Goal: Task Accomplishment & Management: Use online tool/utility

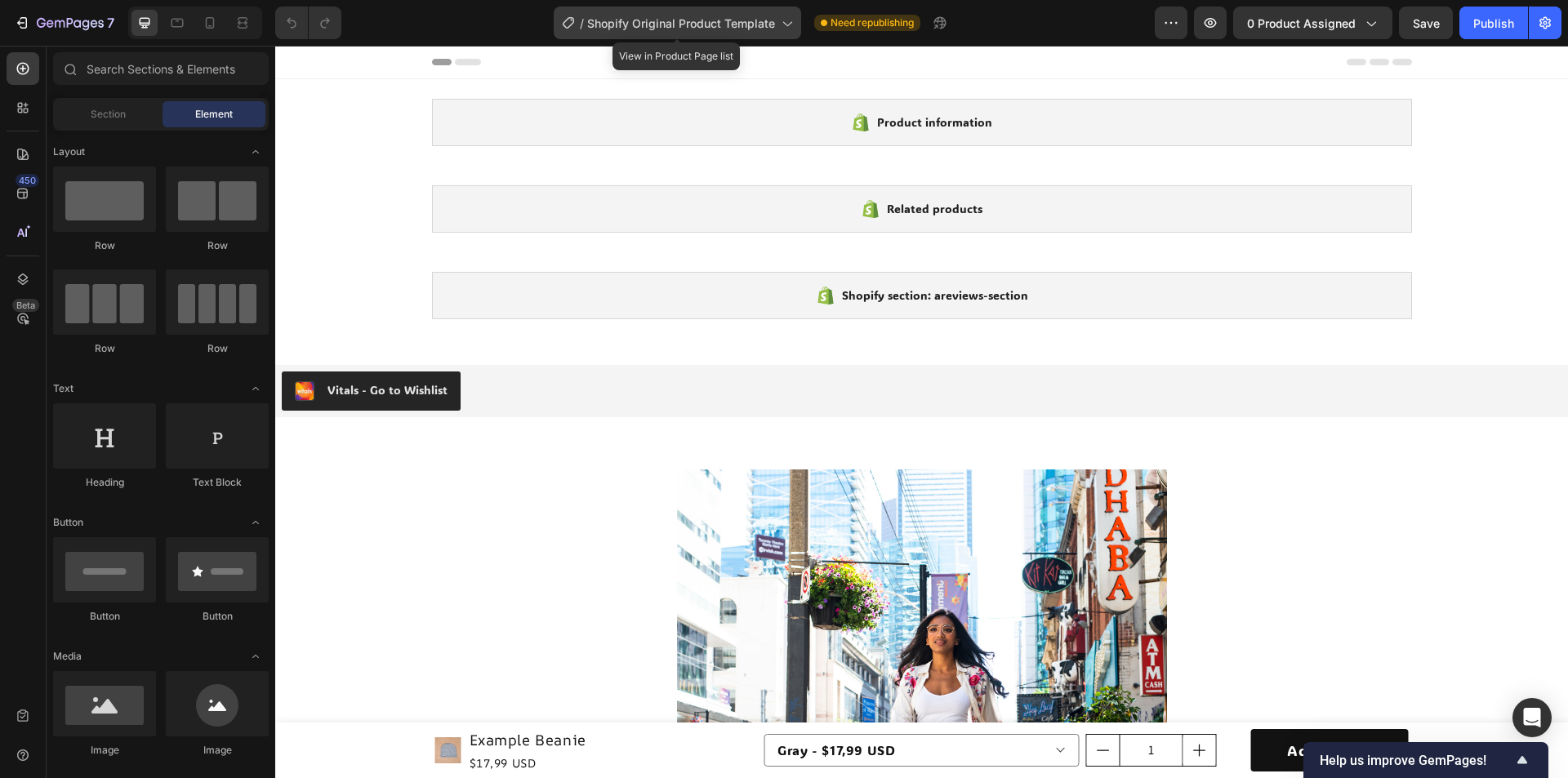
click at [650, 31] on span "Shopify Original Product Template" at bounding box center [681, 23] width 188 height 17
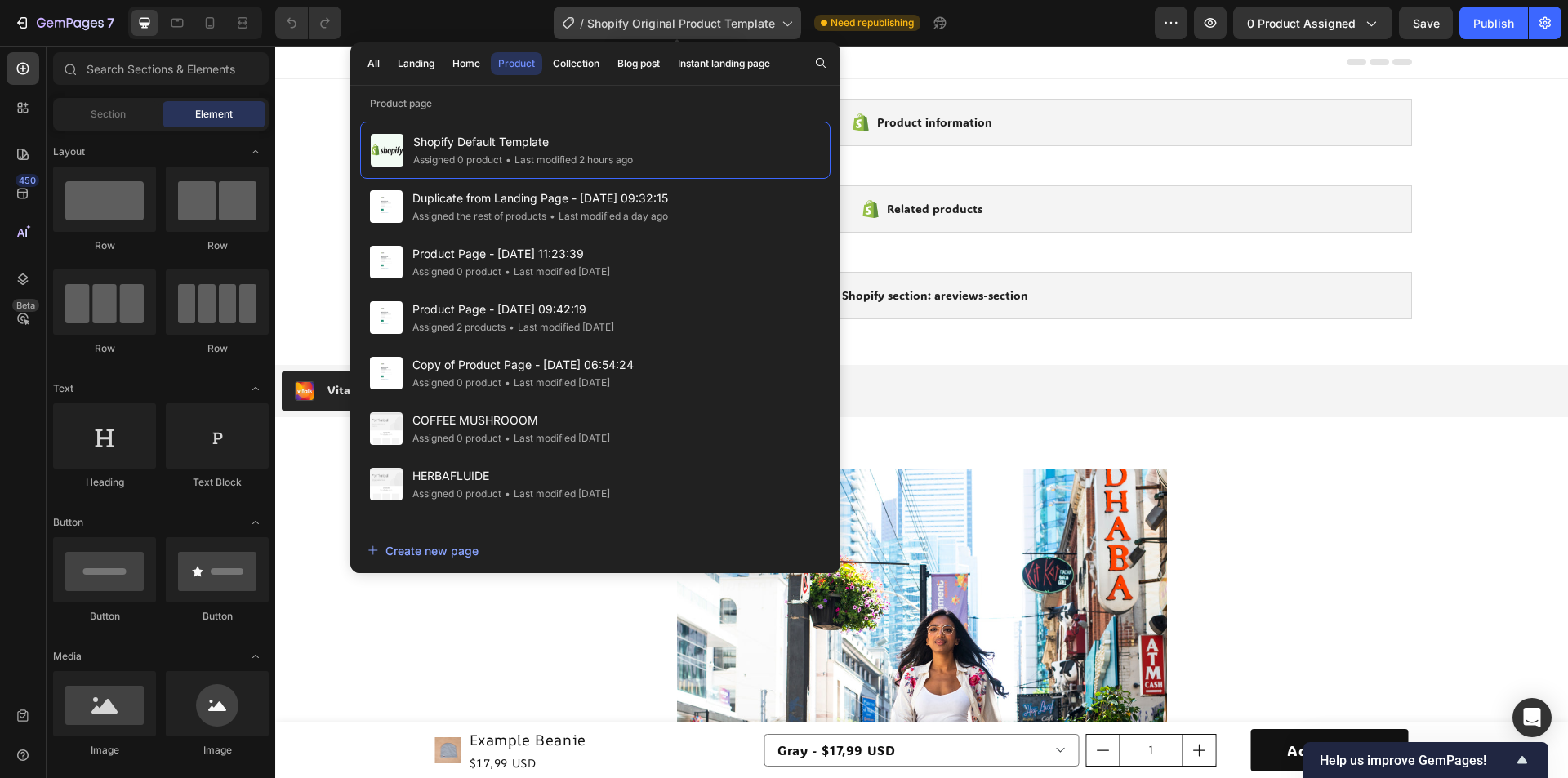
click at [699, 33] on div "/ Shopify Original Product Template" at bounding box center [678, 23] width 247 height 33
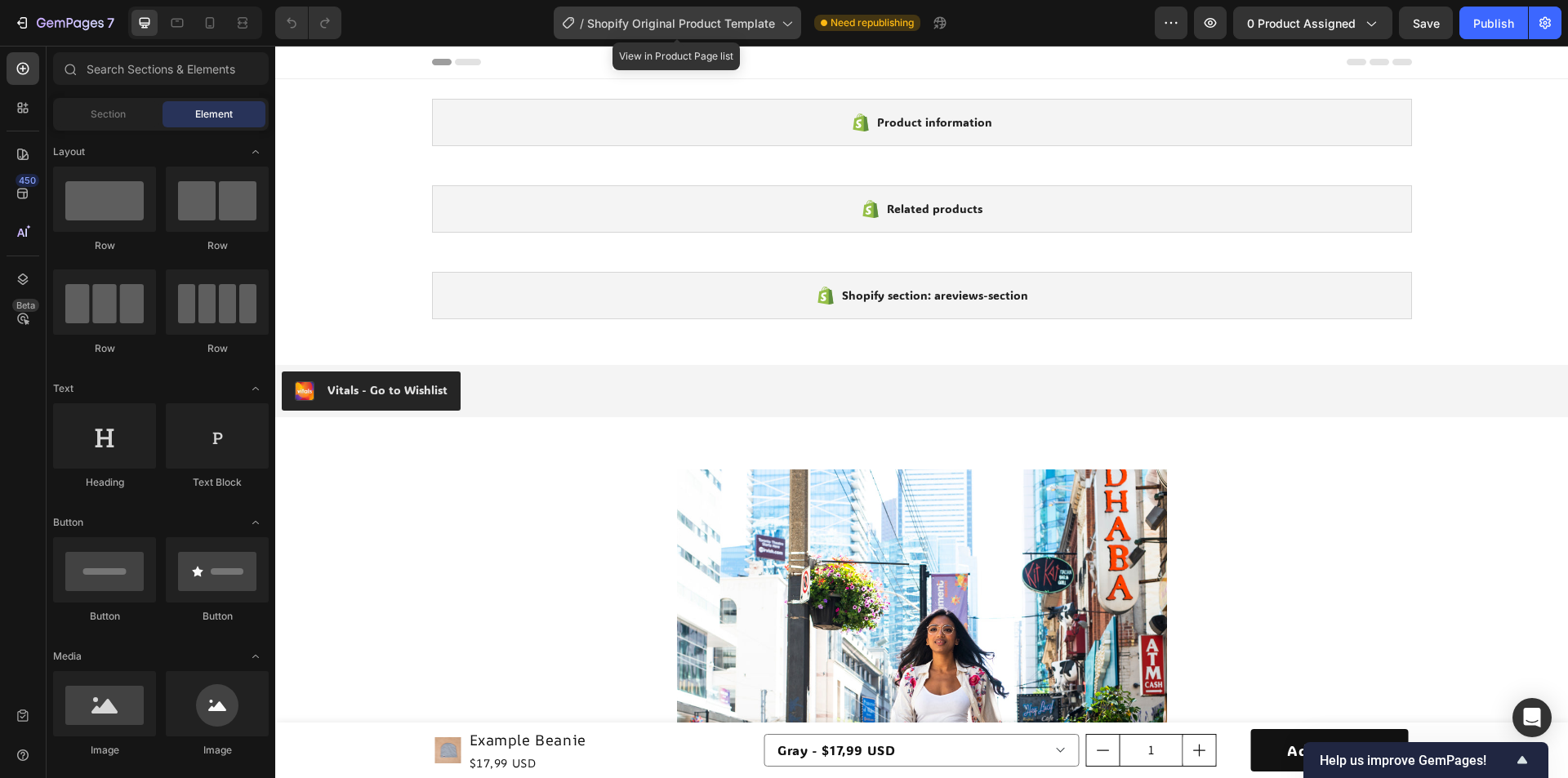
click at [699, 33] on div "/ Shopify Original Product Template" at bounding box center [678, 23] width 247 height 33
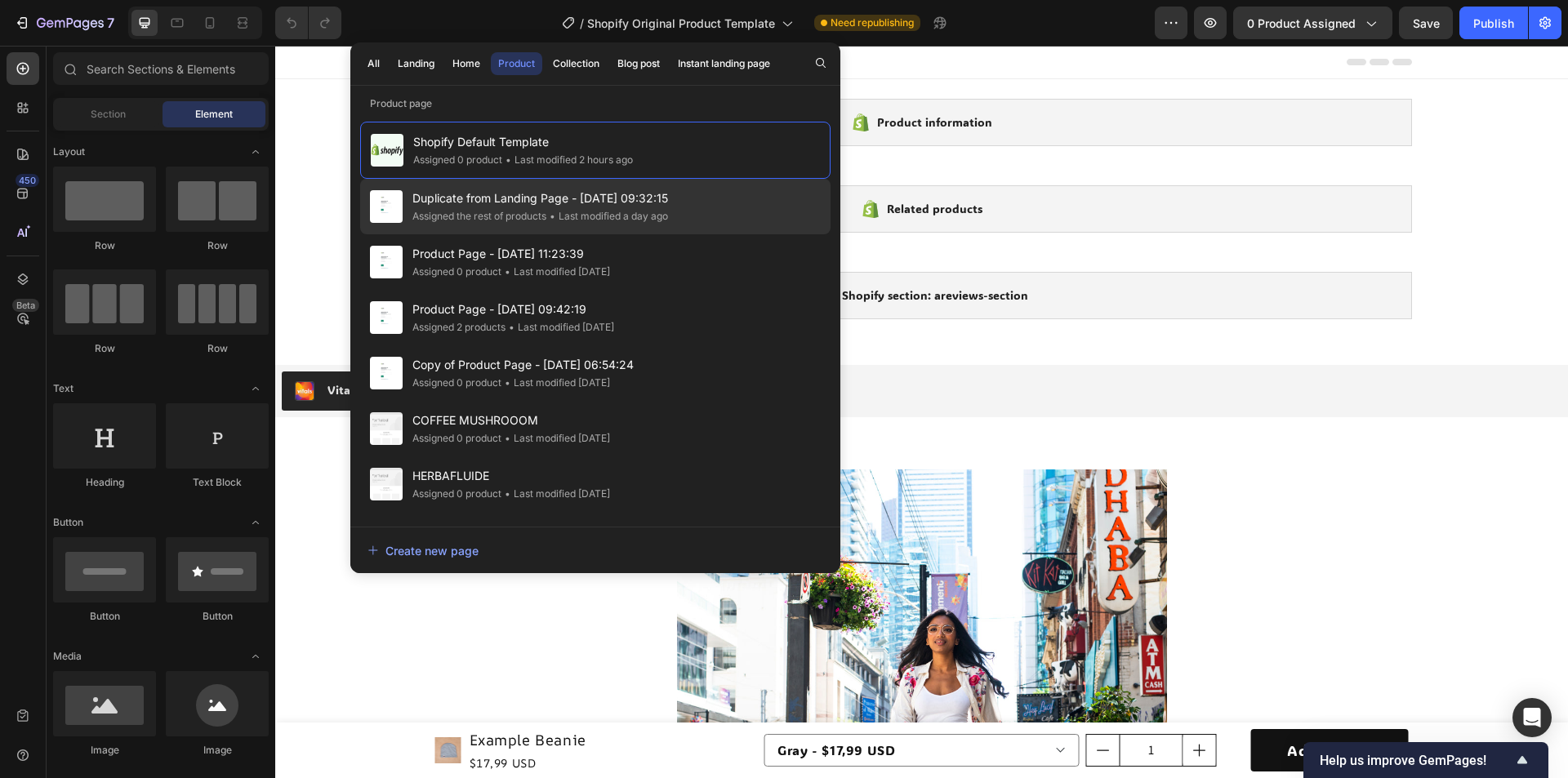
click at [518, 220] on div "Assigned the rest of products" at bounding box center [479, 216] width 134 height 16
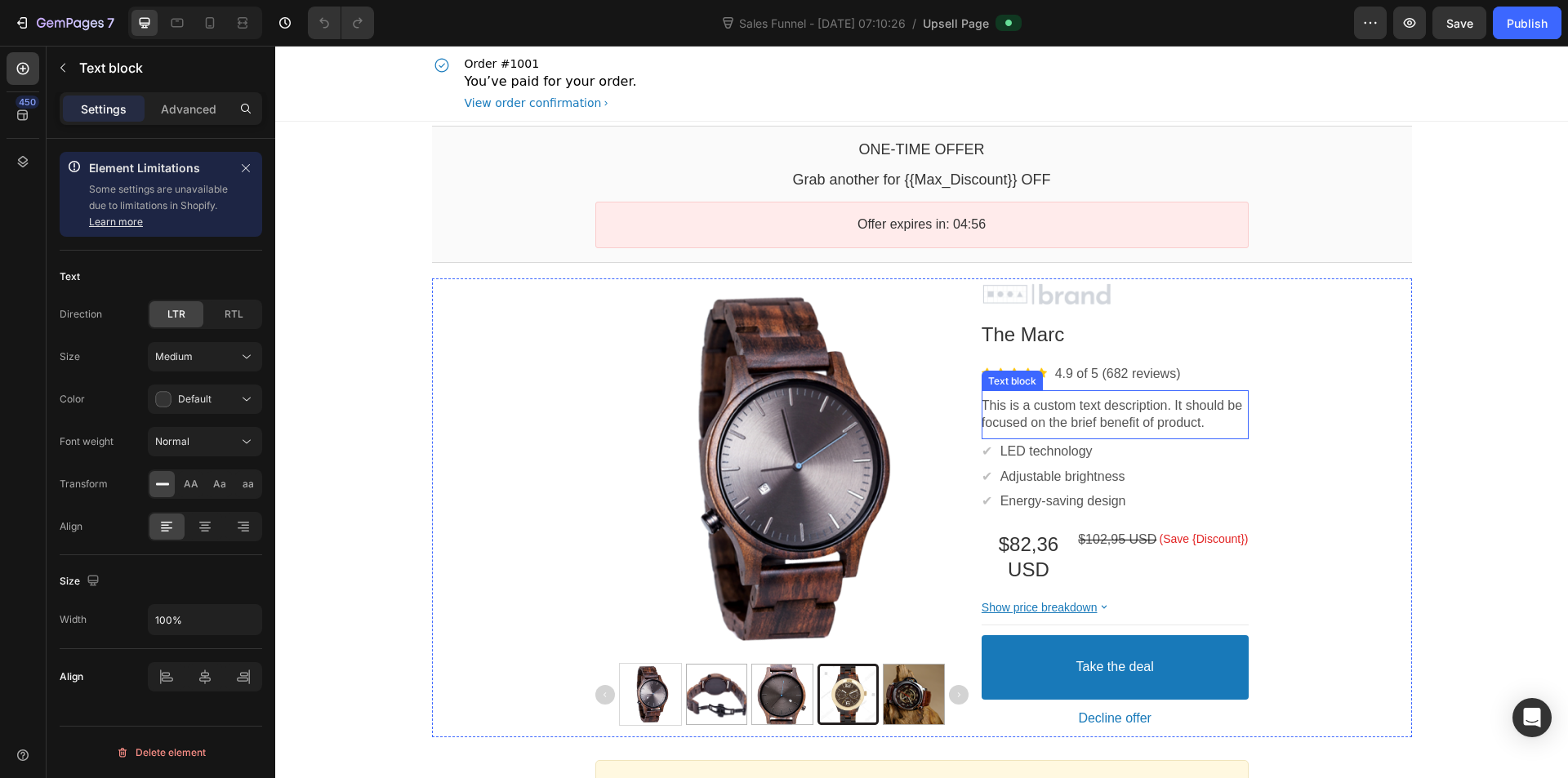
click at [1055, 415] on p "This is a custom text description. It should be focused on the brief benefit of…" at bounding box center [1115, 415] width 267 height 34
click at [184, 116] on p "Advanced" at bounding box center [189, 109] width 56 height 17
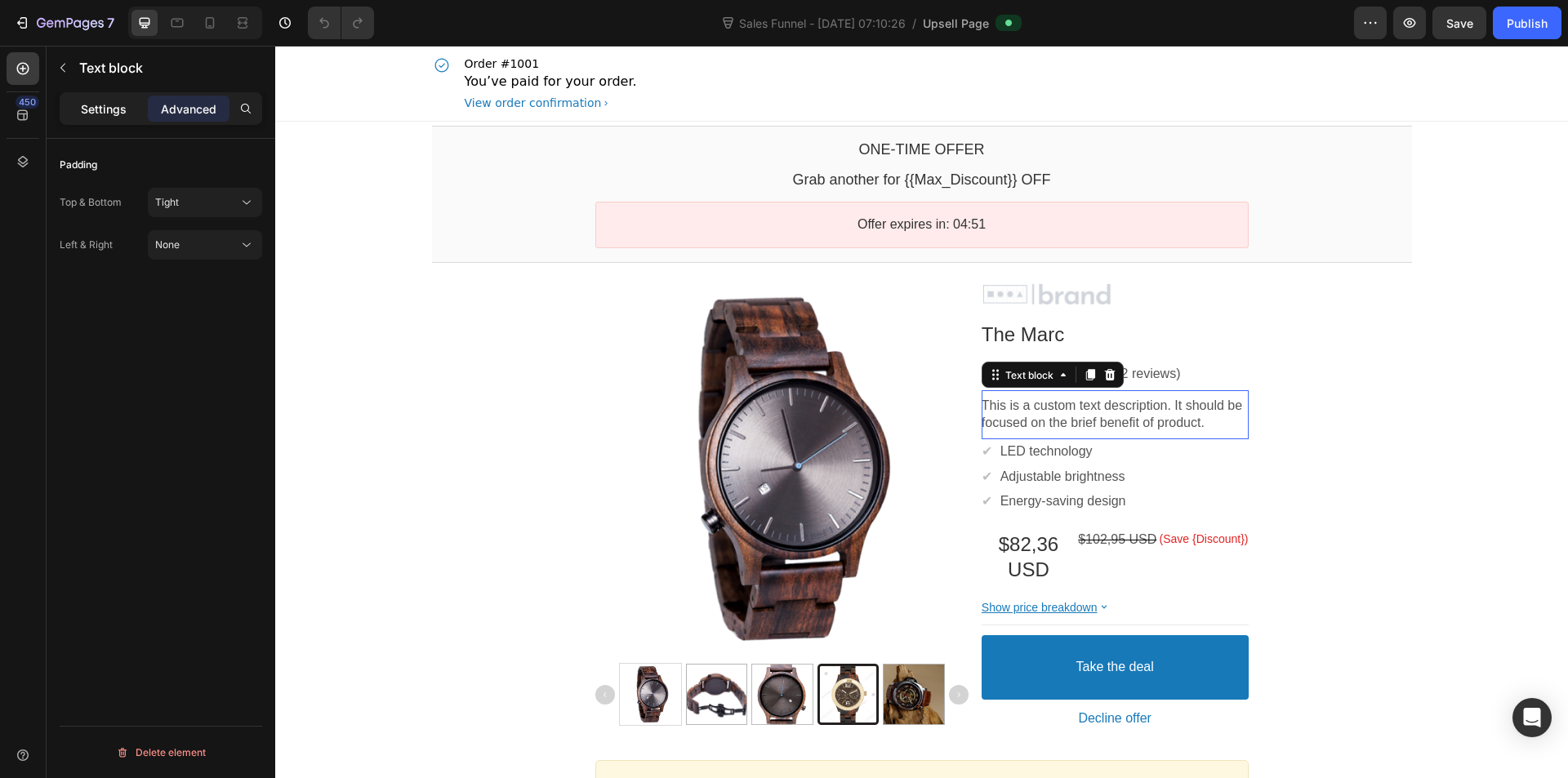
click at [108, 113] on p "Settings" at bounding box center [104, 109] width 46 height 17
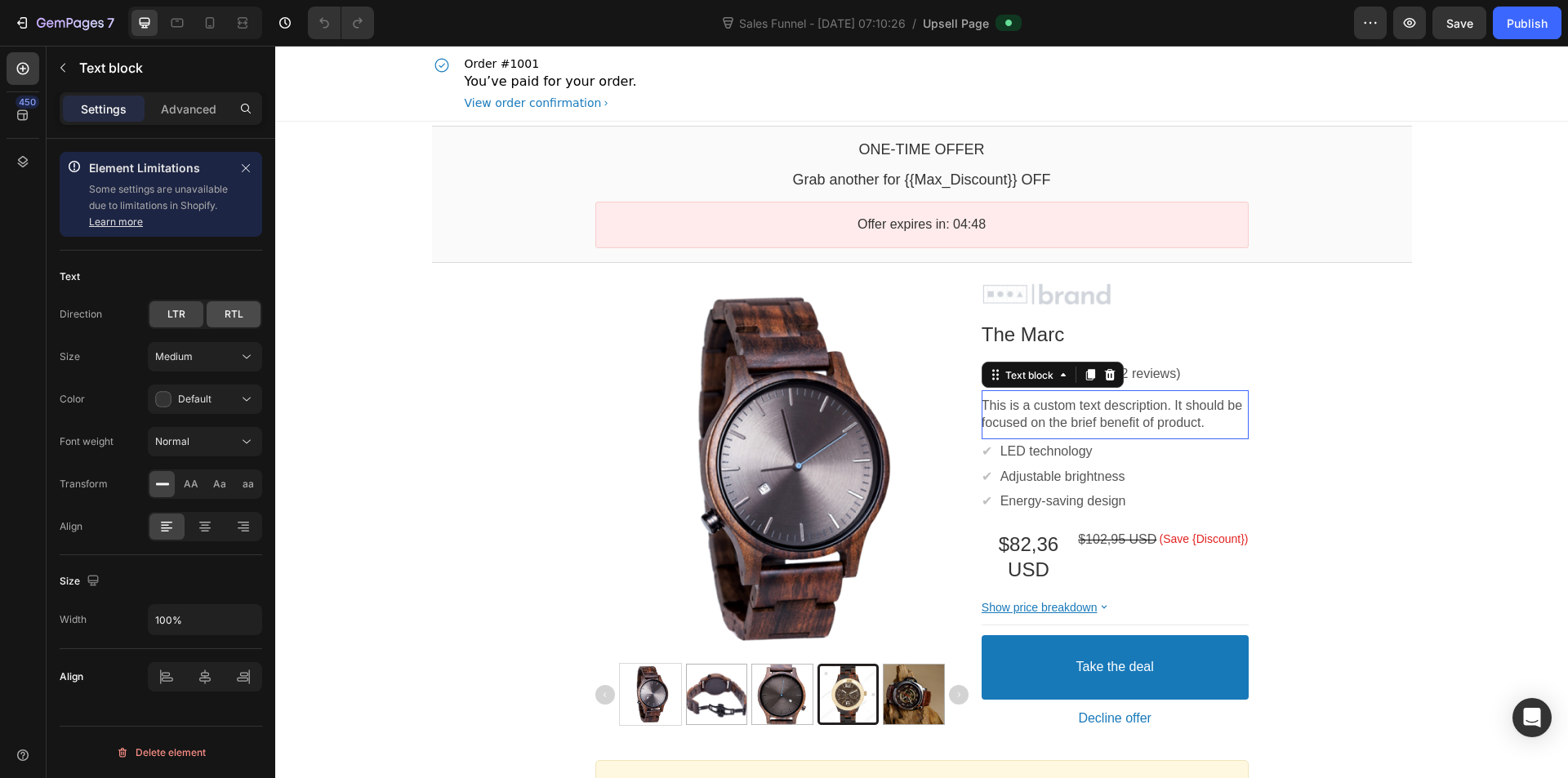
click at [226, 318] on span "RTL" at bounding box center [234, 313] width 19 height 14
click at [189, 320] on div "LTR" at bounding box center [176, 313] width 54 height 26
click at [112, 321] on div "Direction LTR RTL" at bounding box center [160, 314] width 202 height 30
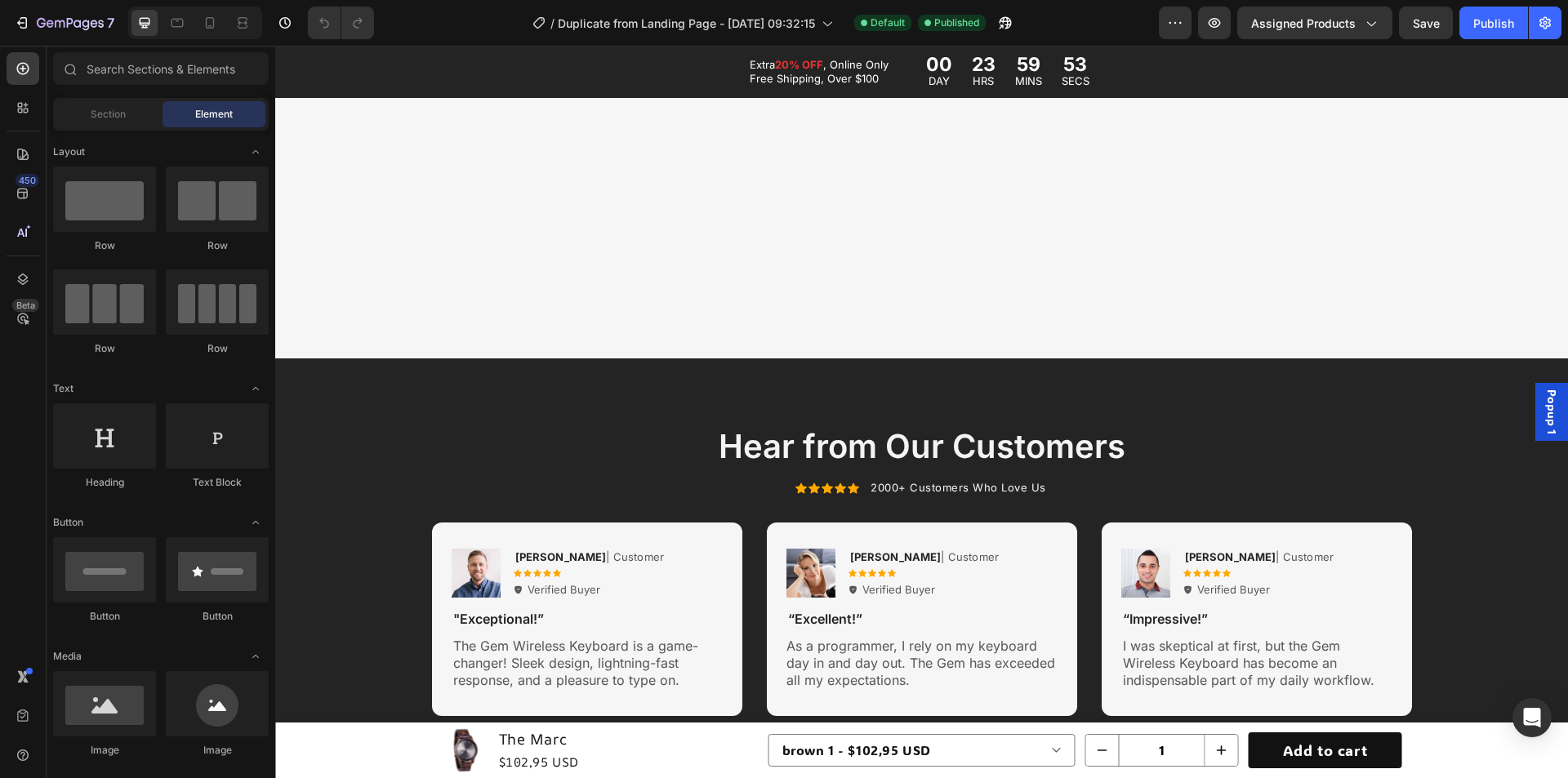
scroll to position [3591, 0]
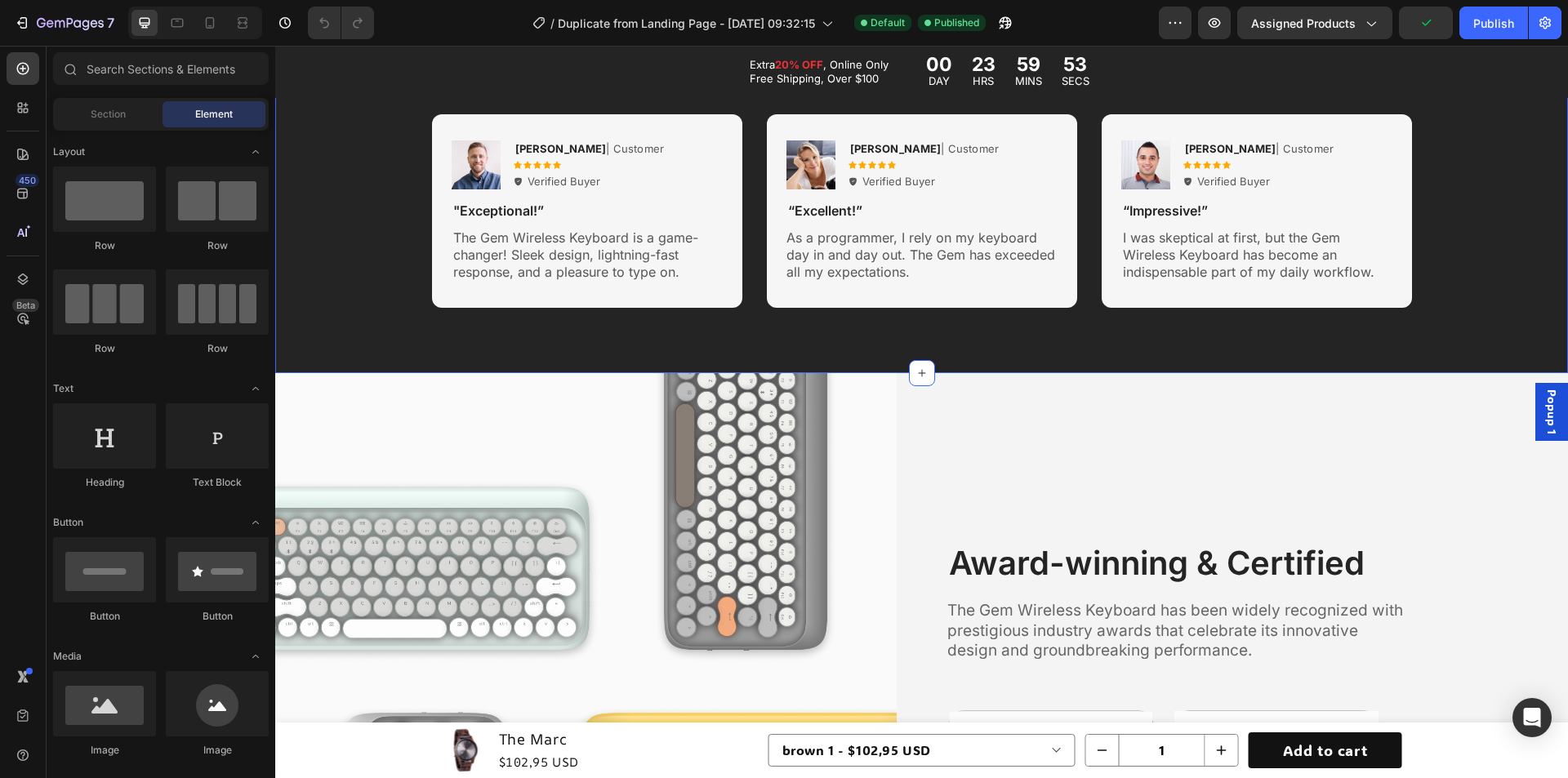
click at [361, 321] on div "Hear from Our Customers Heading Icon Icon Icon Icon Icon Icon List 2000+ Custom…" at bounding box center [921, 161] width 1293 height 423
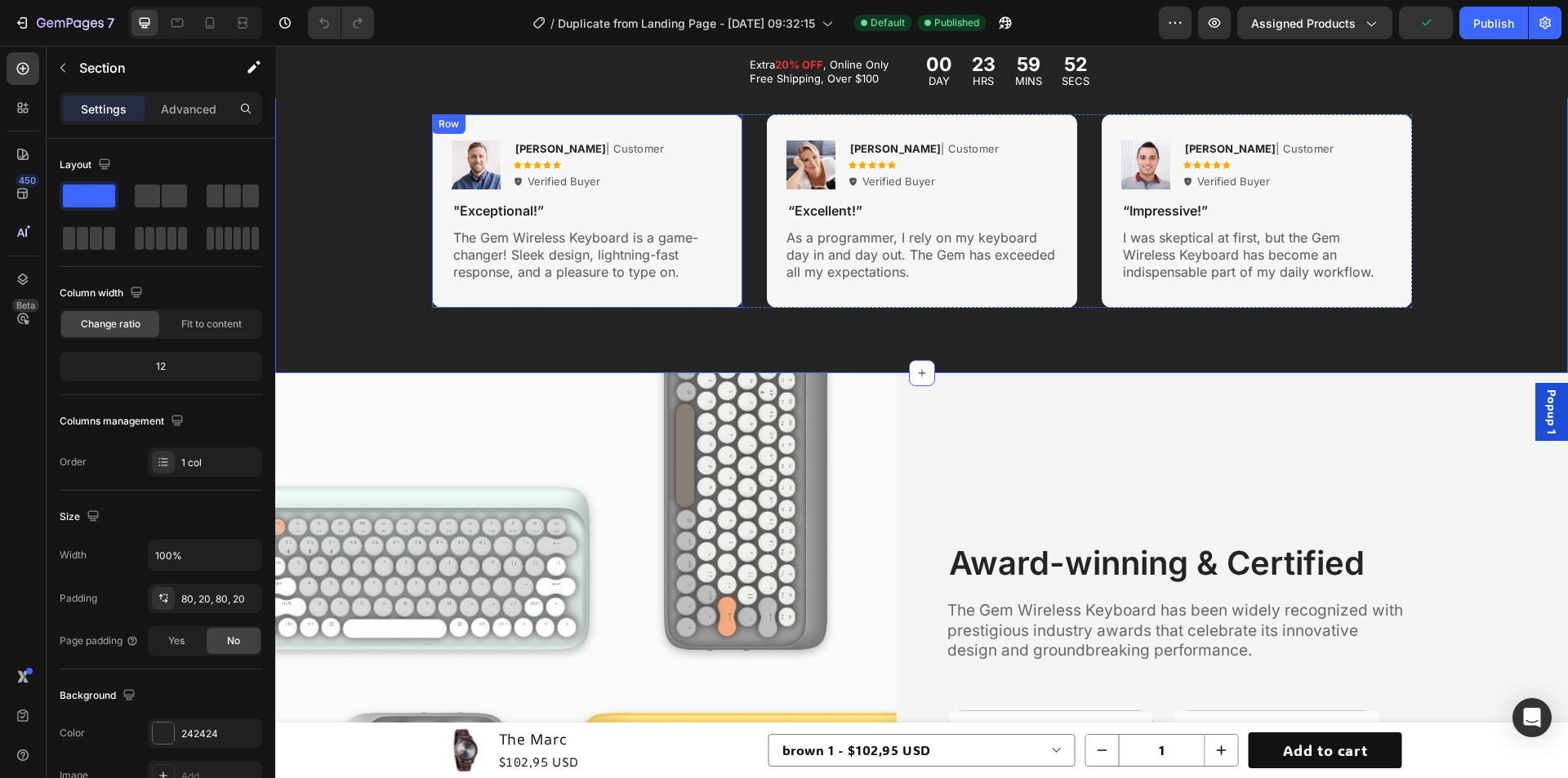
scroll to position [3347, 0]
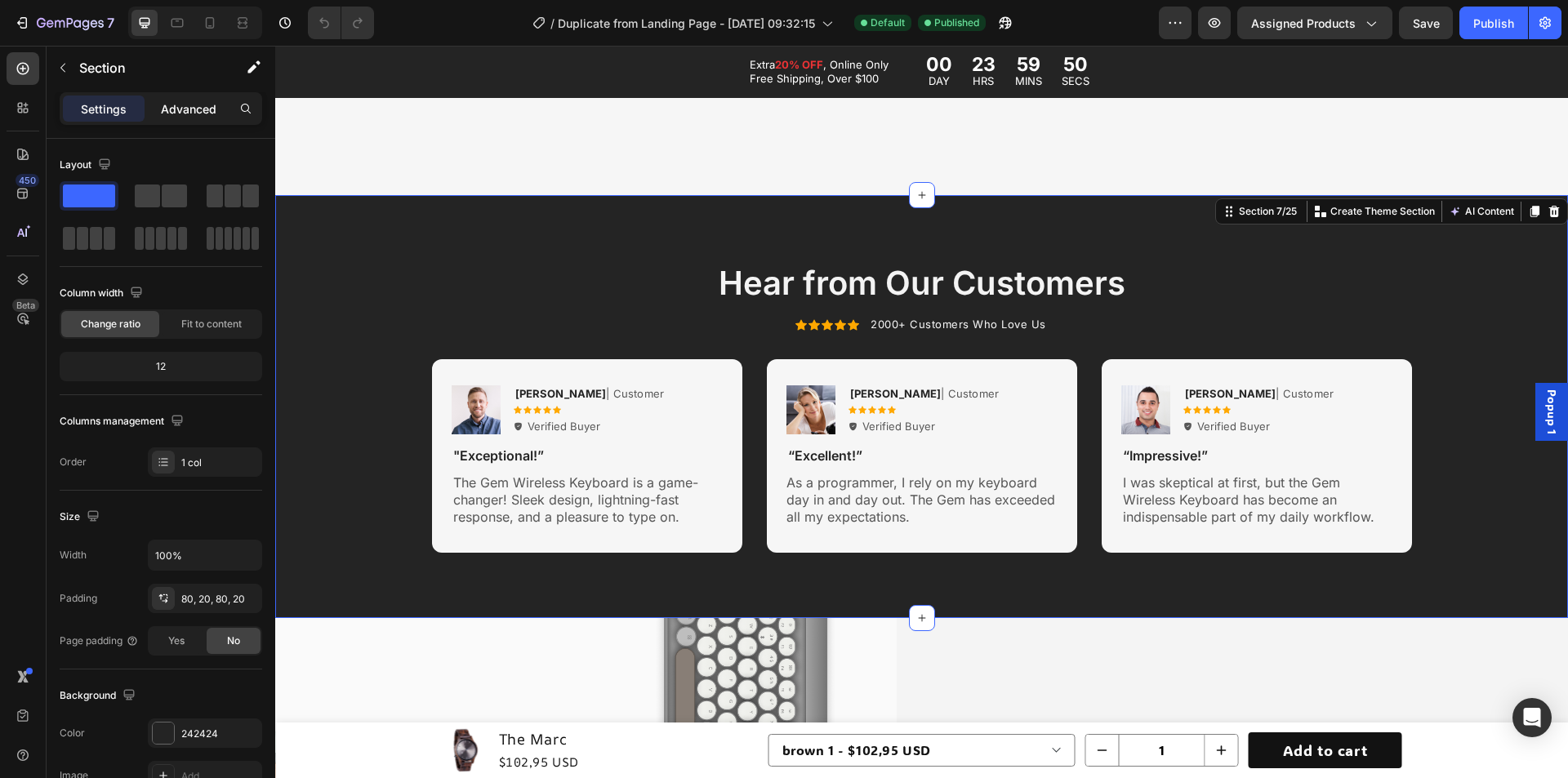
click at [173, 110] on p "Advanced" at bounding box center [189, 109] width 56 height 17
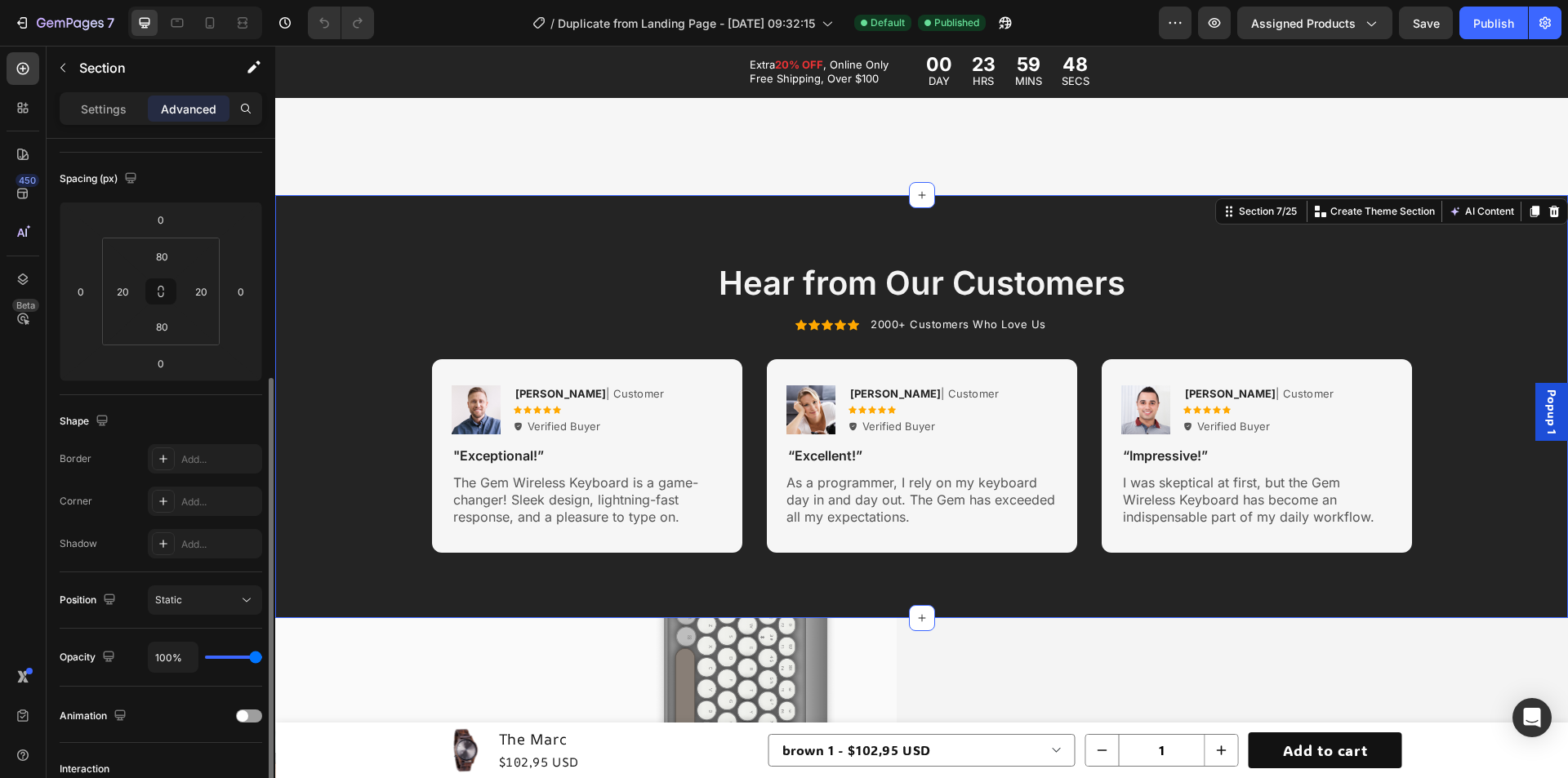
scroll to position [327, 0]
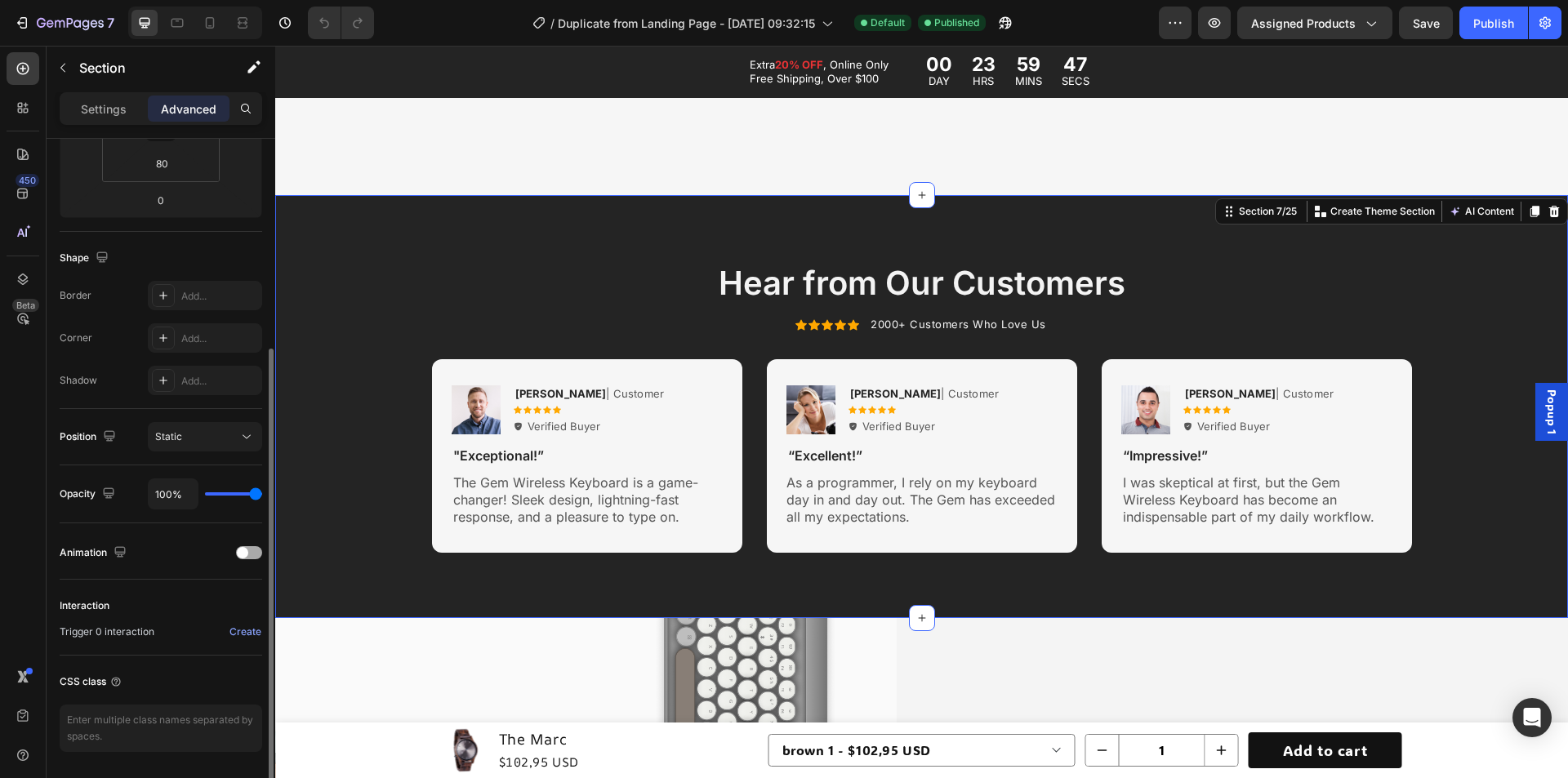
click at [247, 552] on span at bounding box center [242, 553] width 12 height 11
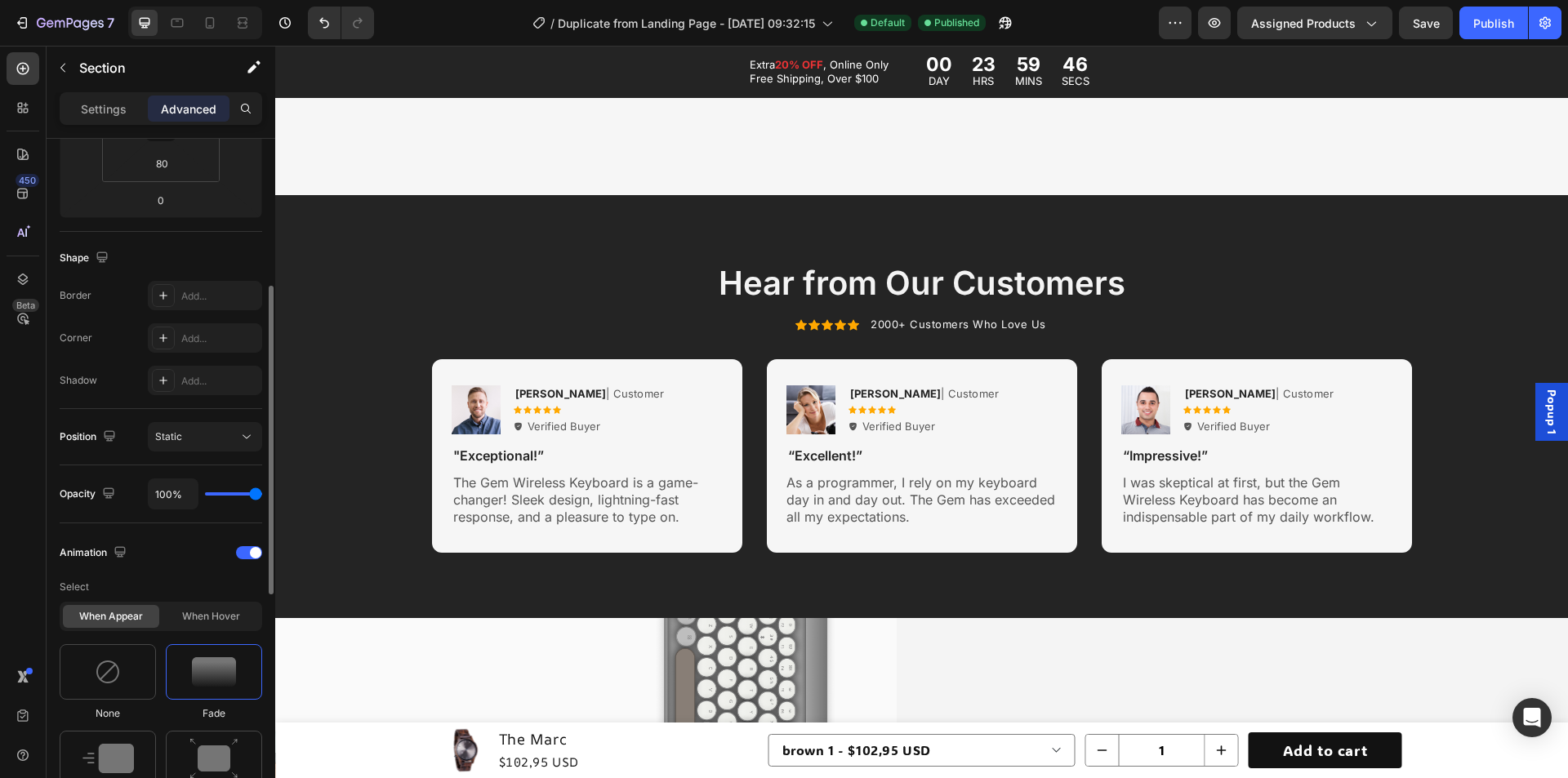
scroll to position [490, 0]
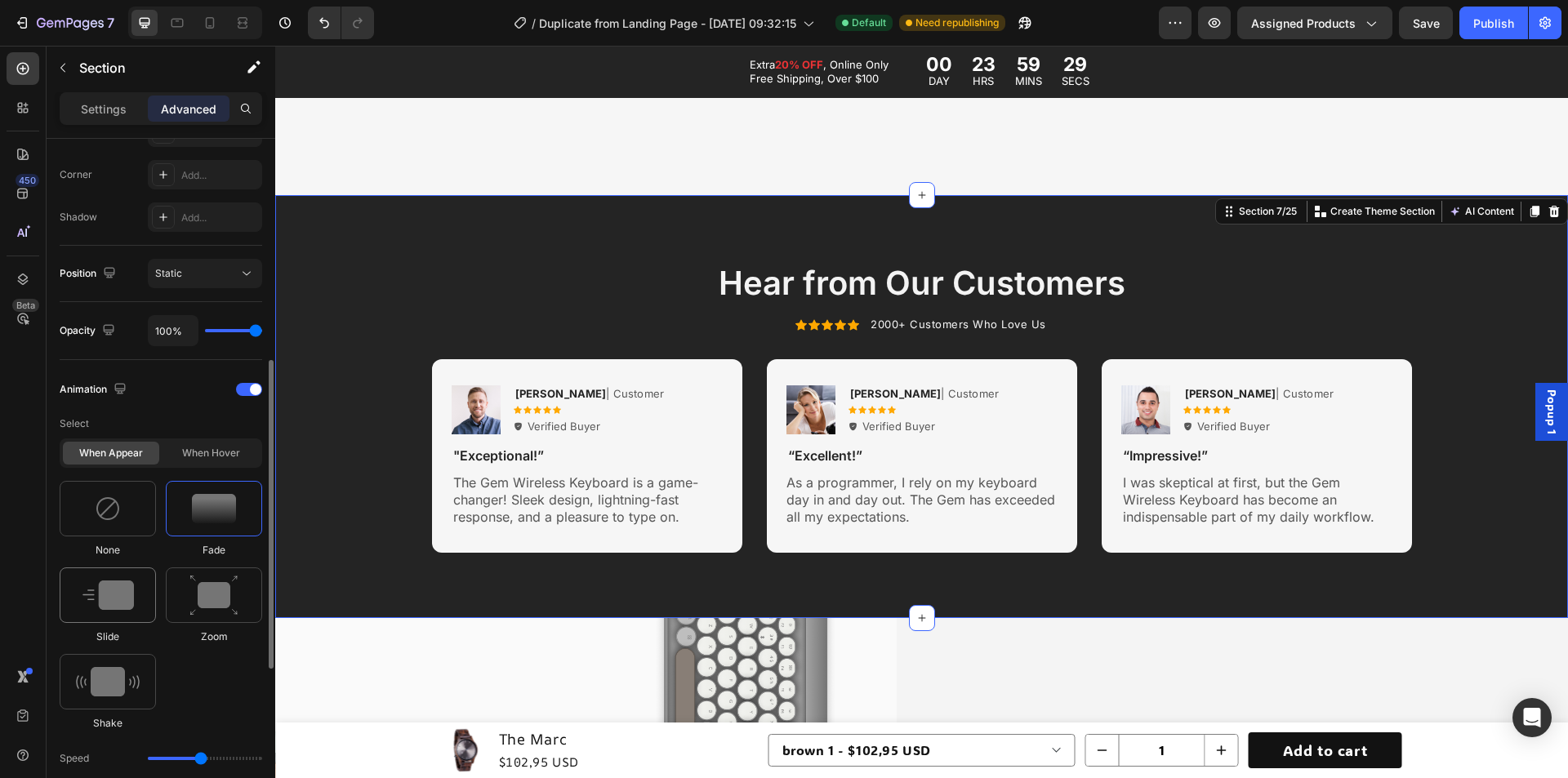
click at [126, 593] on img at bounding box center [108, 595] width 52 height 30
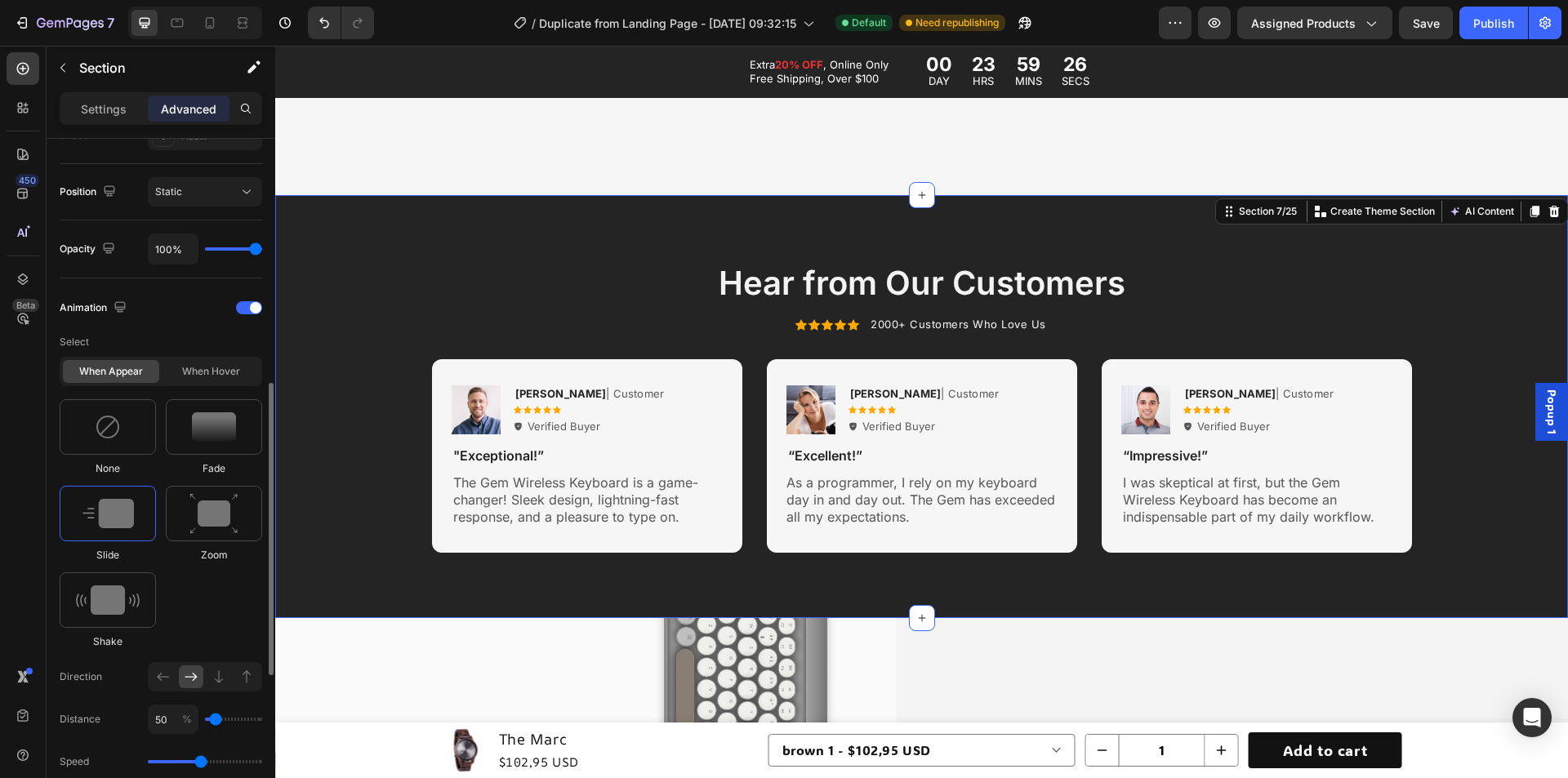
scroll to position [653, 0]
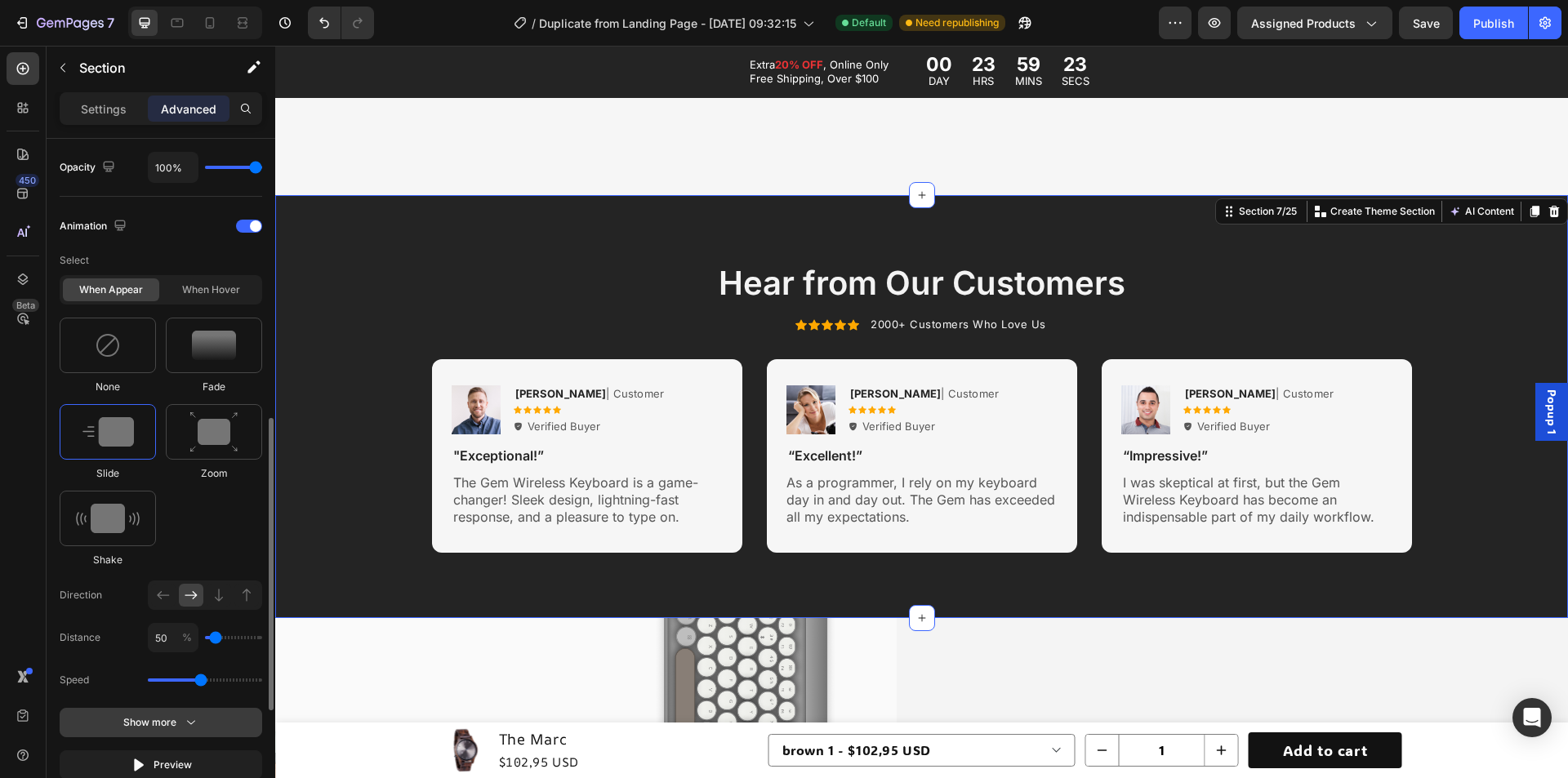
click at [207, 729] on button "Show more" at bounding box center [160, 722] width 202 height 30
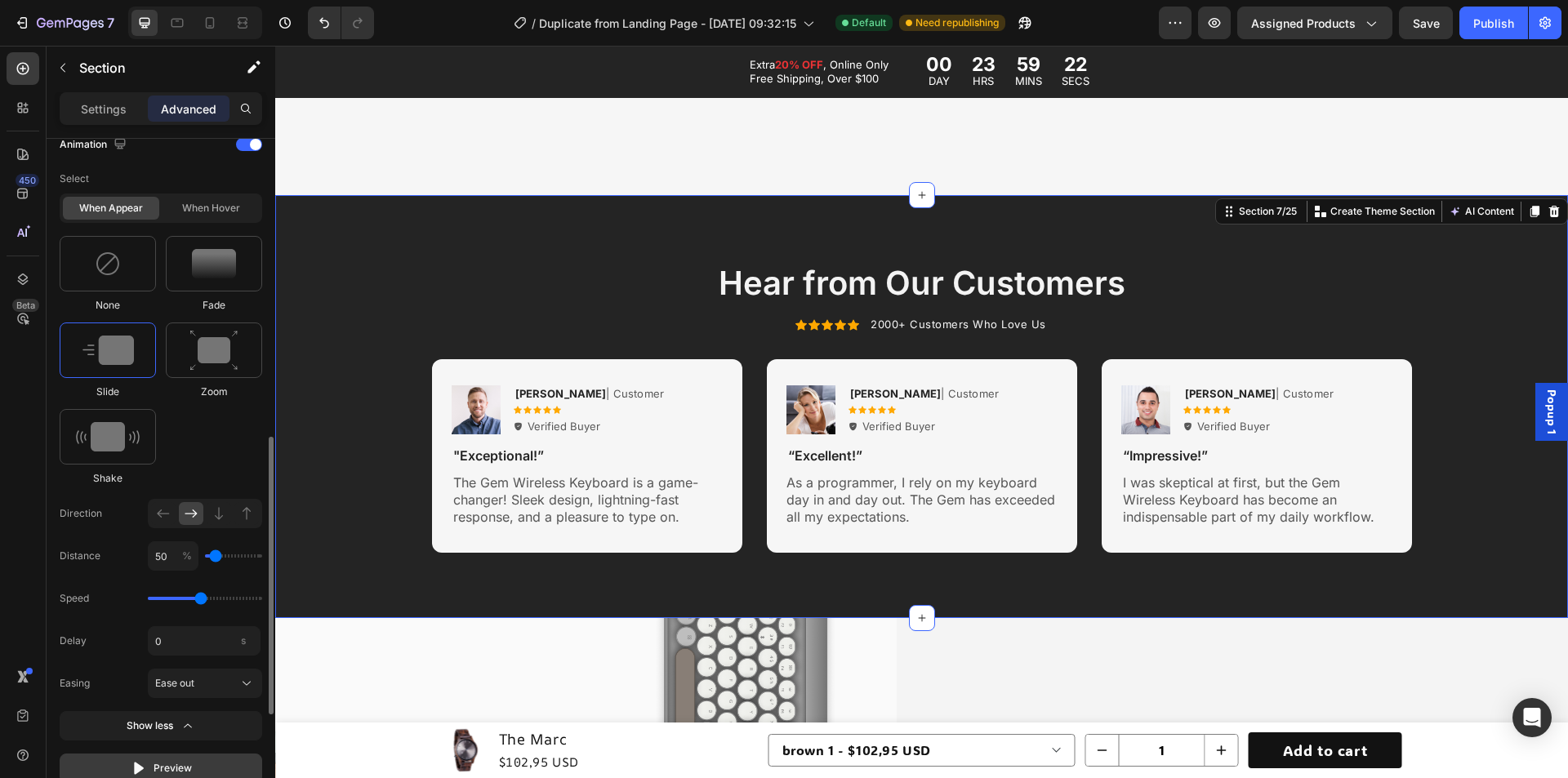
scroll to position [816, 0]
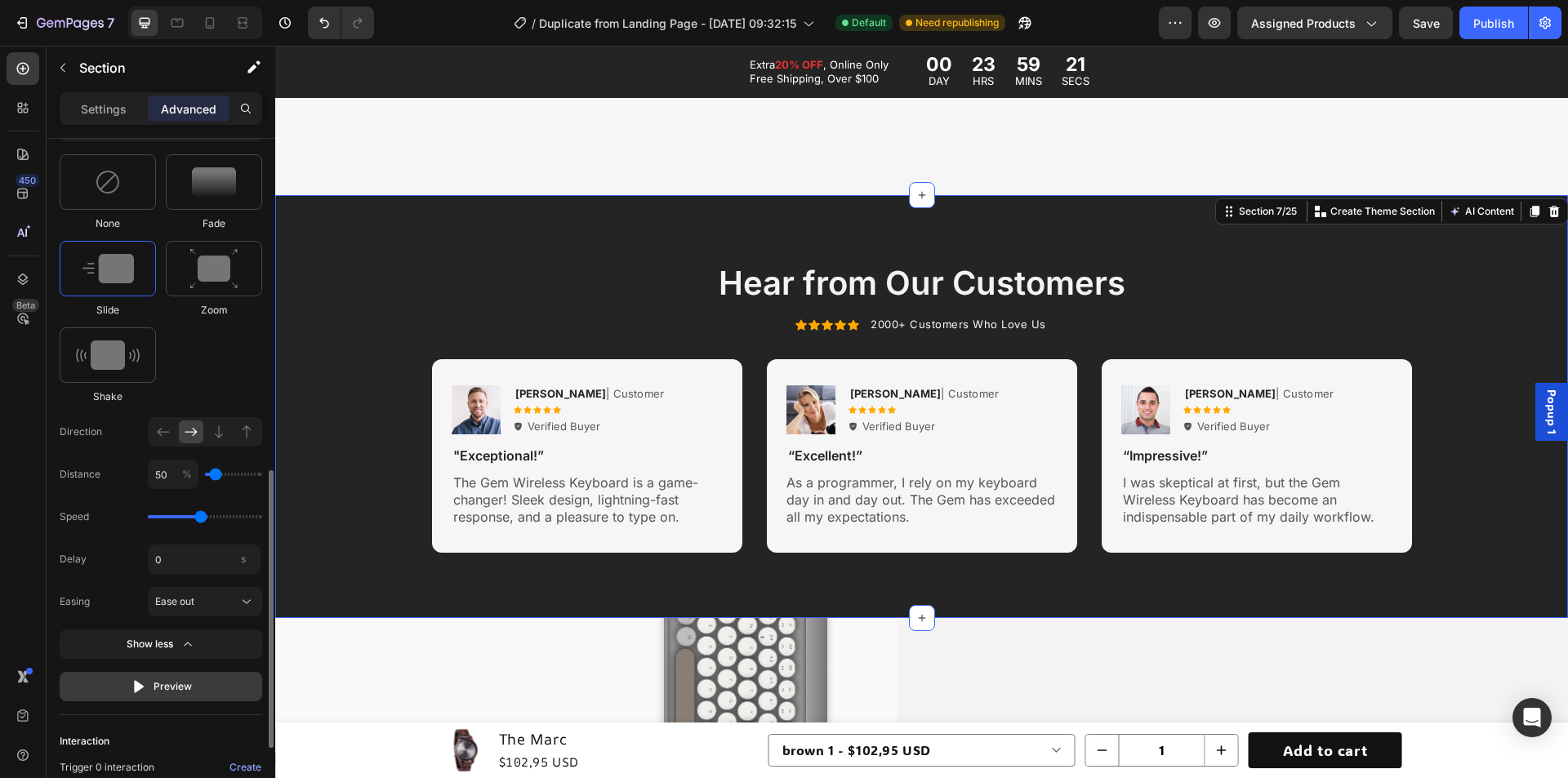
click at [151, 689] on div "Preview" at bounding box center [161, 686] width 61 height 16
click at [152, 689] on div "Preview" at bounding box center [161, 686] width 61 height 16
click at [172, 427] on div at bounding box center [164, 432] width 25 height 23
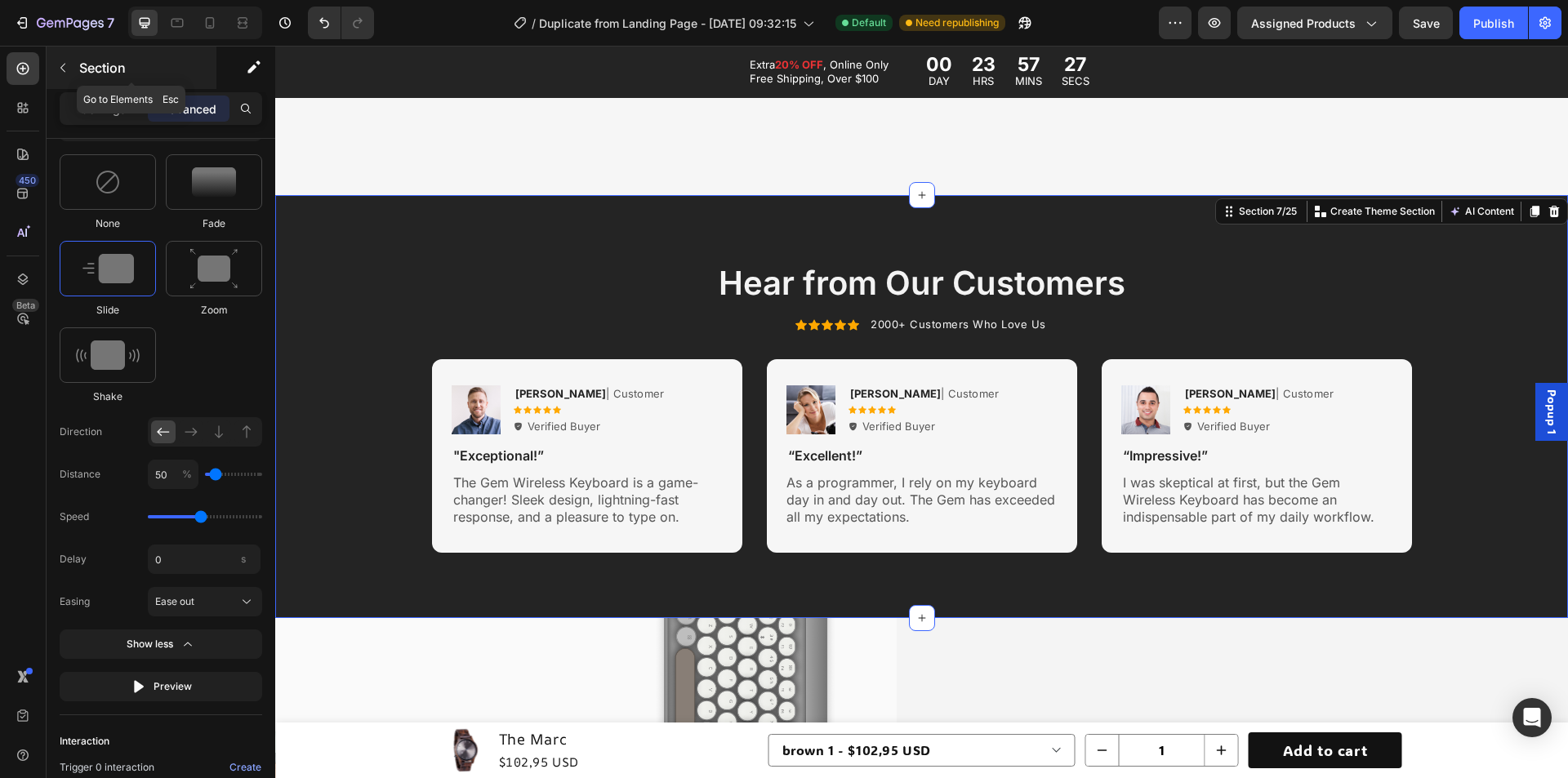
click at [54, 62] on button "button" at bounding box center [62, 67] width 26 height 26
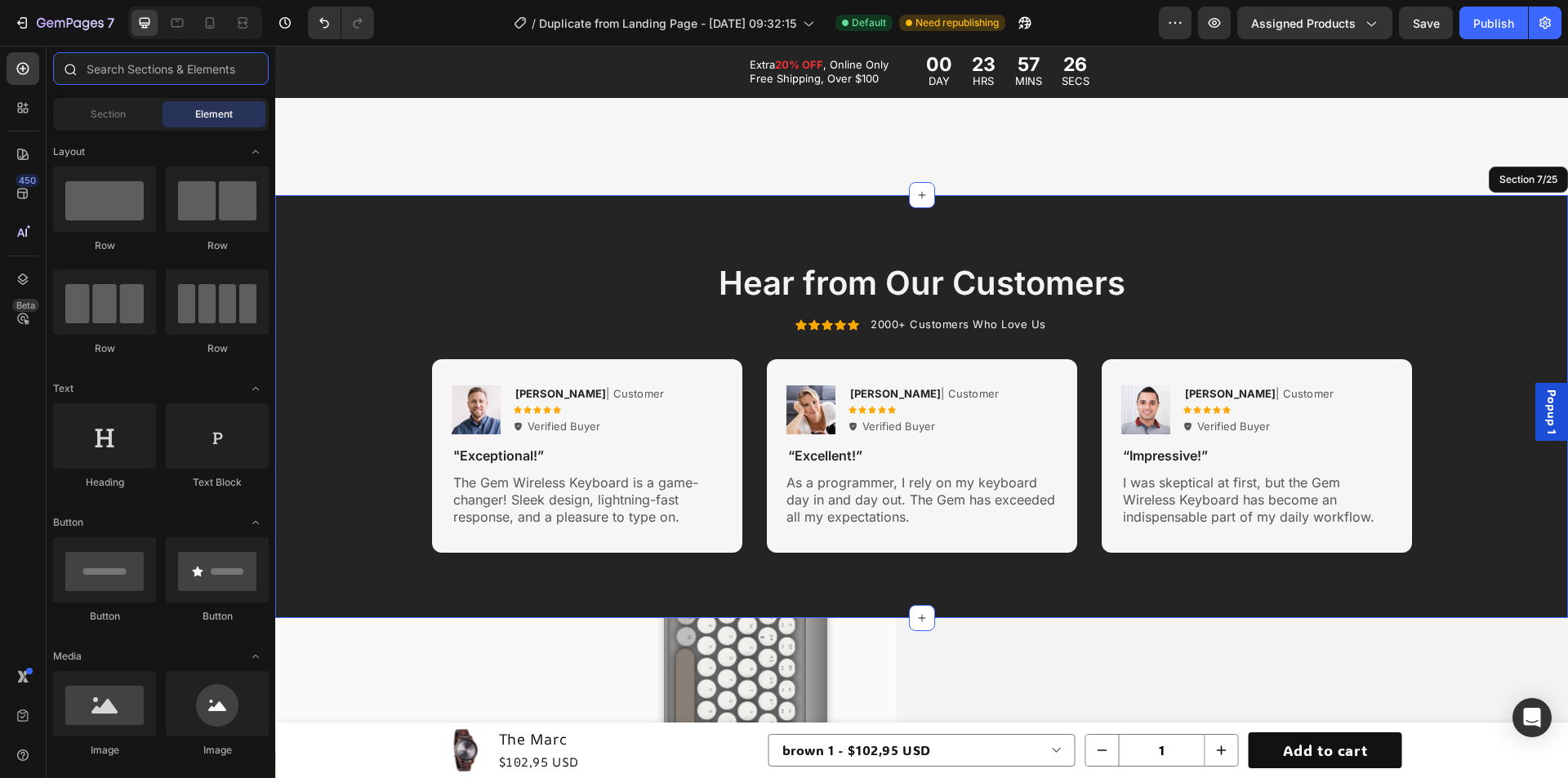
click at [131, 80] on input "text" at bounding box center [160, 69] width 216 height 33
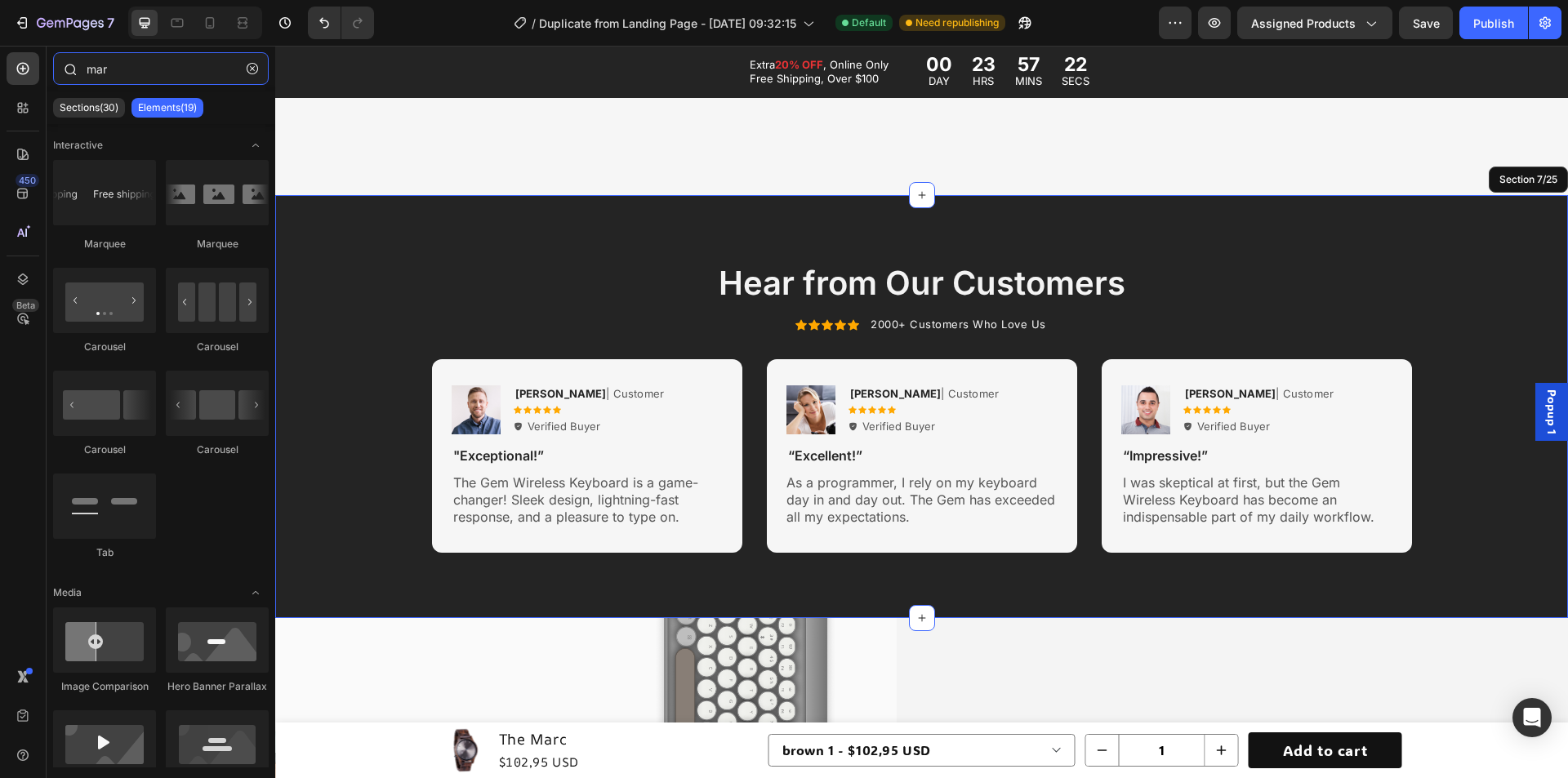
type input "mar"
